Goal: Information Seeking & Learning: Learn about a topic

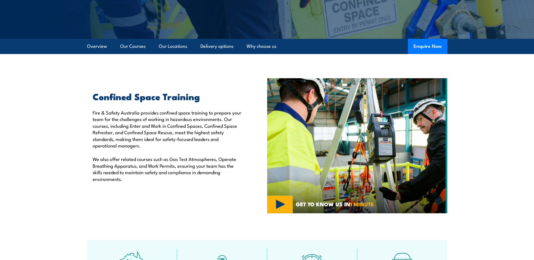
scroll to position [169, 0]
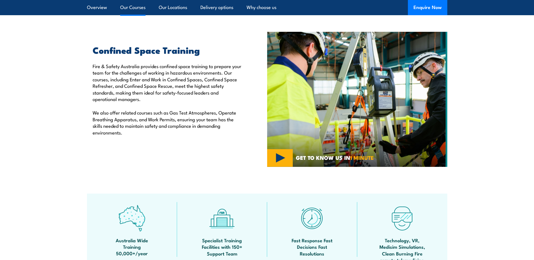
click at [133, 9] on link "Our Courses" at bounding box center [132, 7] width 25 height 15
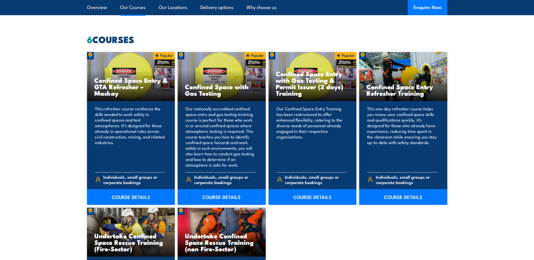
scroll to position [427, 0]
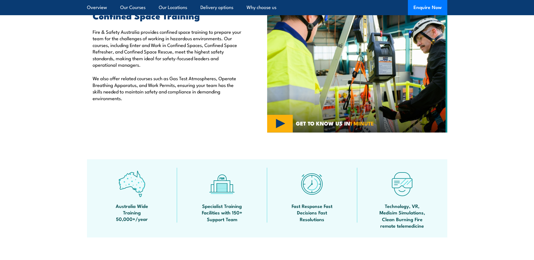
scroll to position [195, 0]
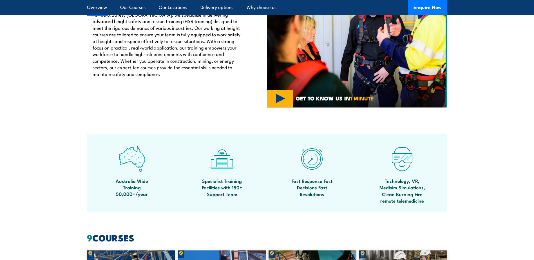
scroll to position [225, 0]
